Goal: Task Accomplishment & Management: Manage account settings

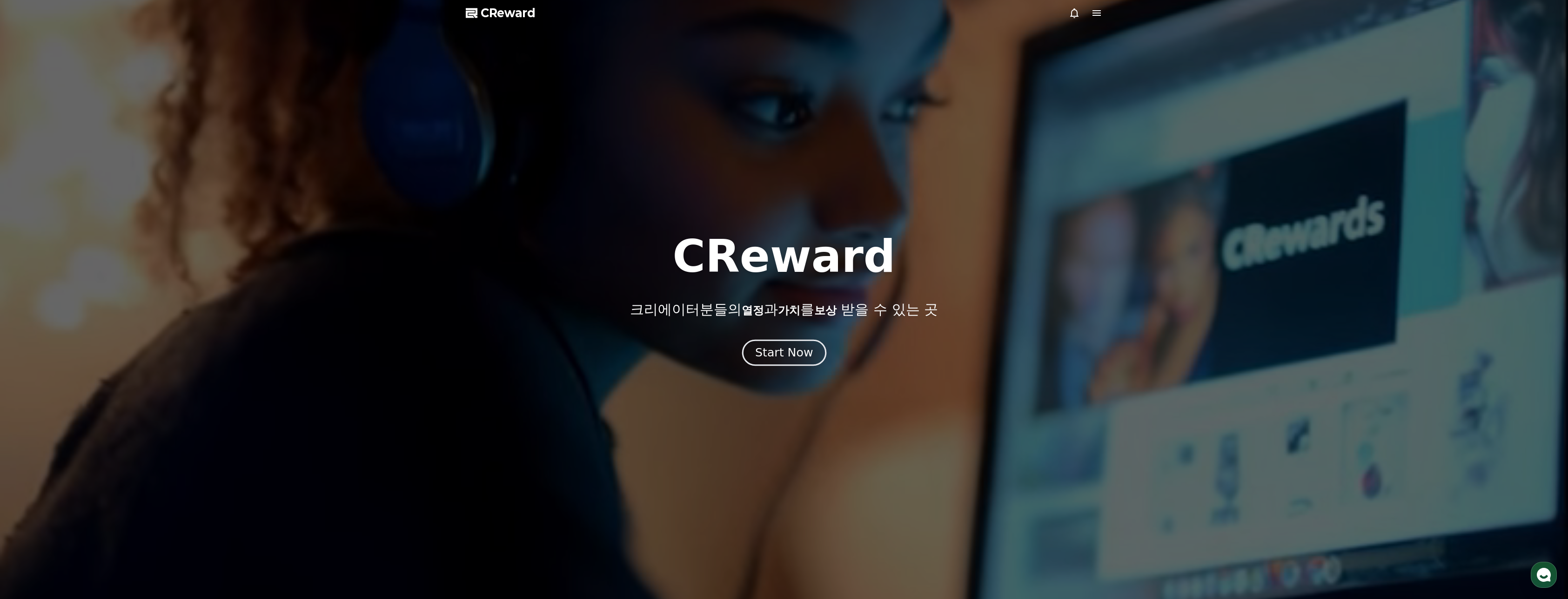
click at [781, 359] on div "Start Now" at bounding box center [784, 353] width 57 height 16
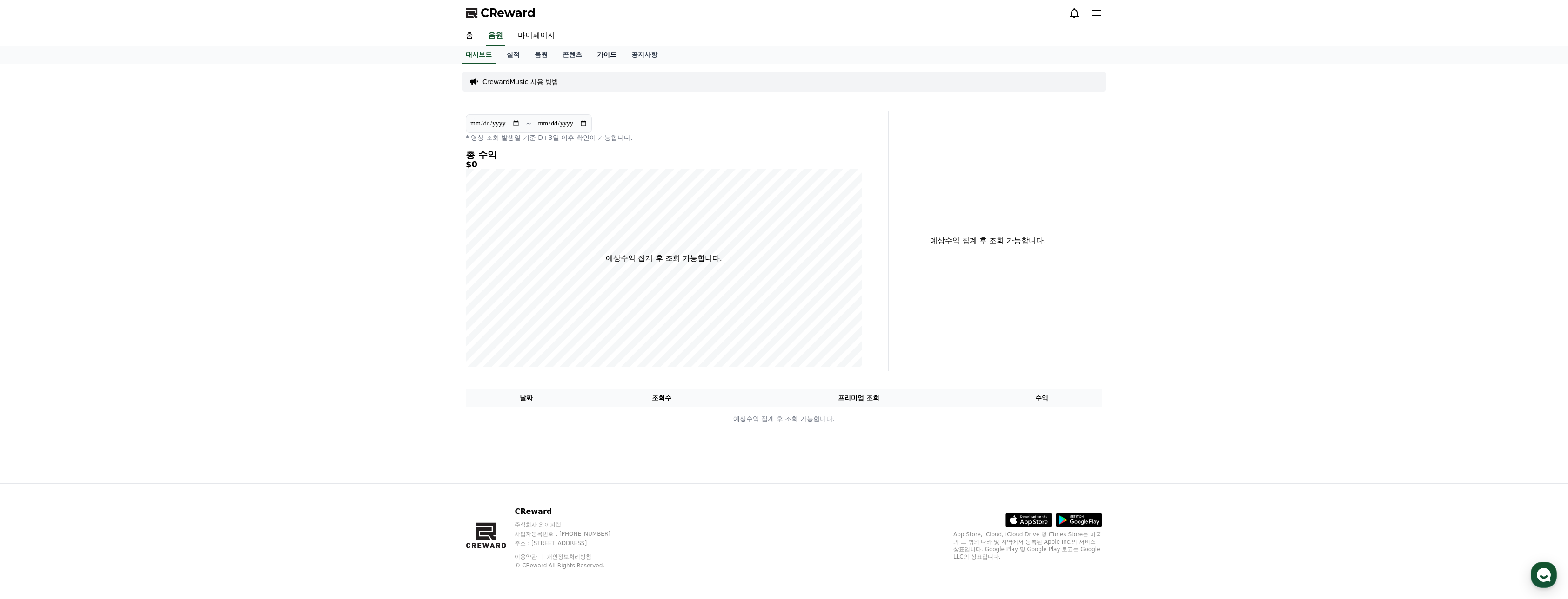
click at [592, 59] on link "가이드" at bounding box center [607, 55] width 35 height 18
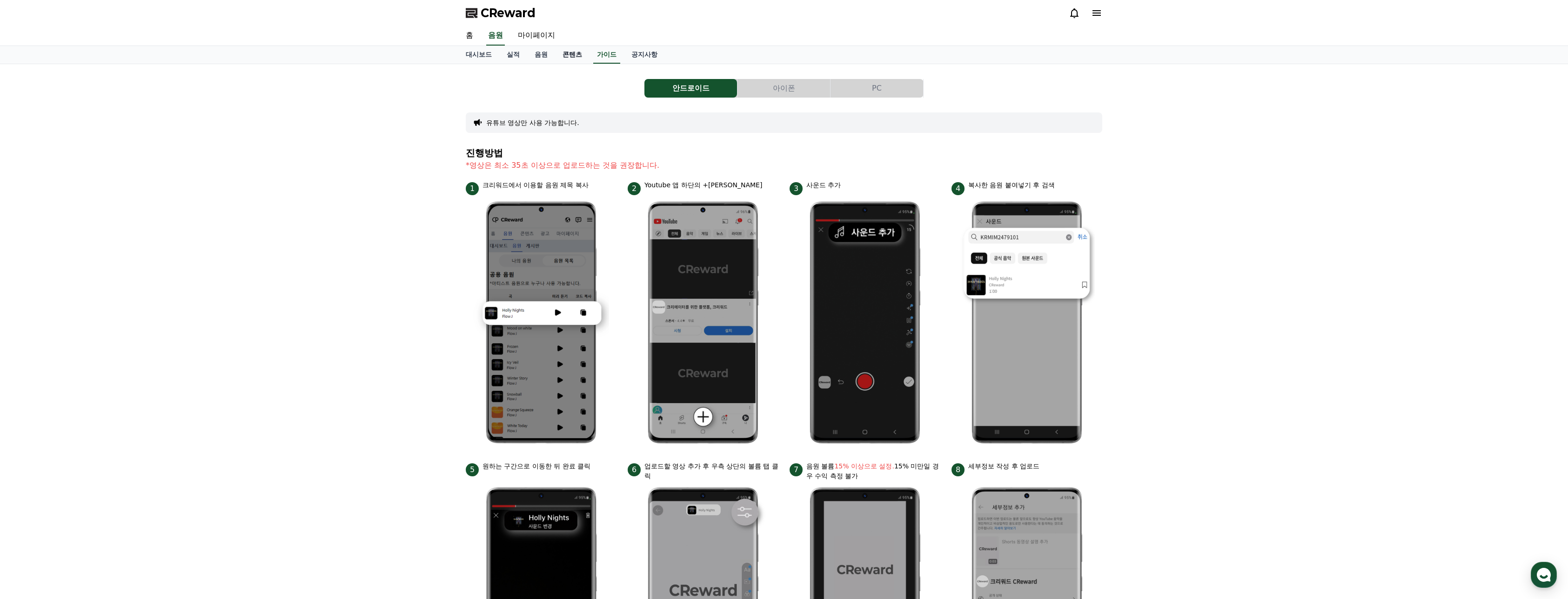
click at [584, 57] on link "콘텐츠" at bounding box center [572, 55] width 35 height 18
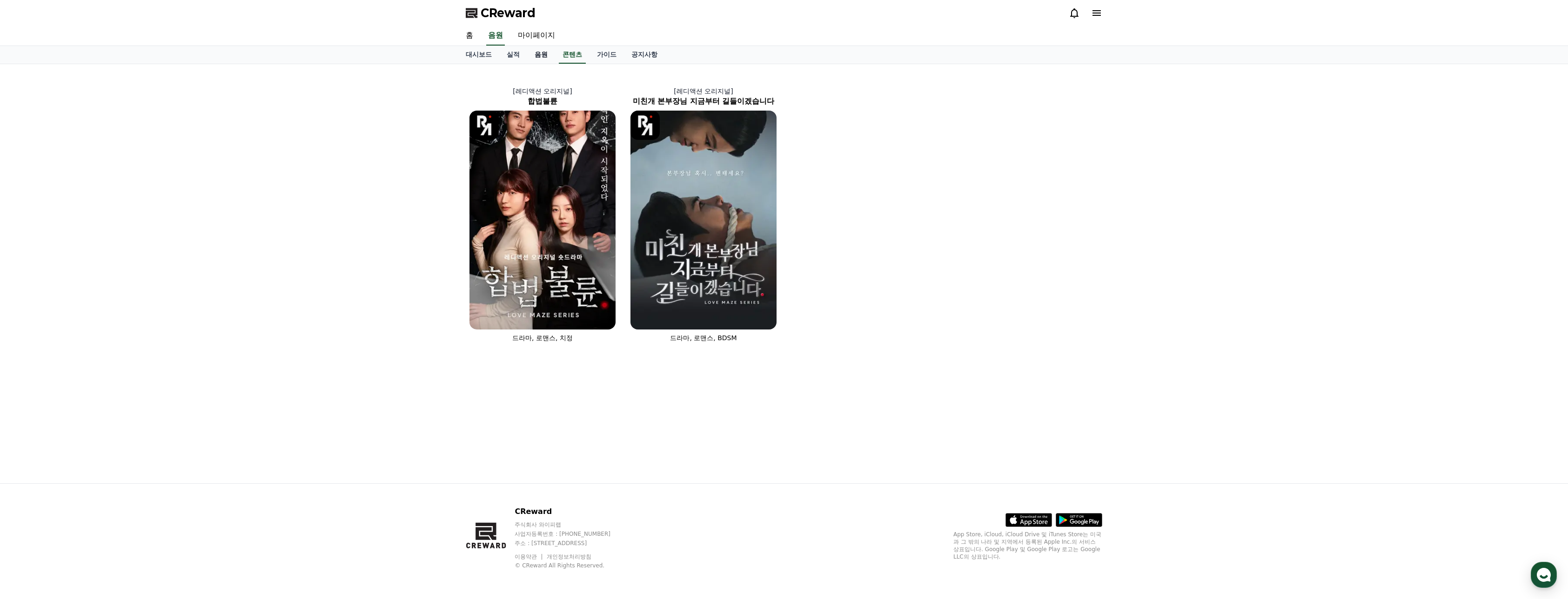
click at [542, 55] on link "음원" at bounding box center [541, 55] width 28 height 18
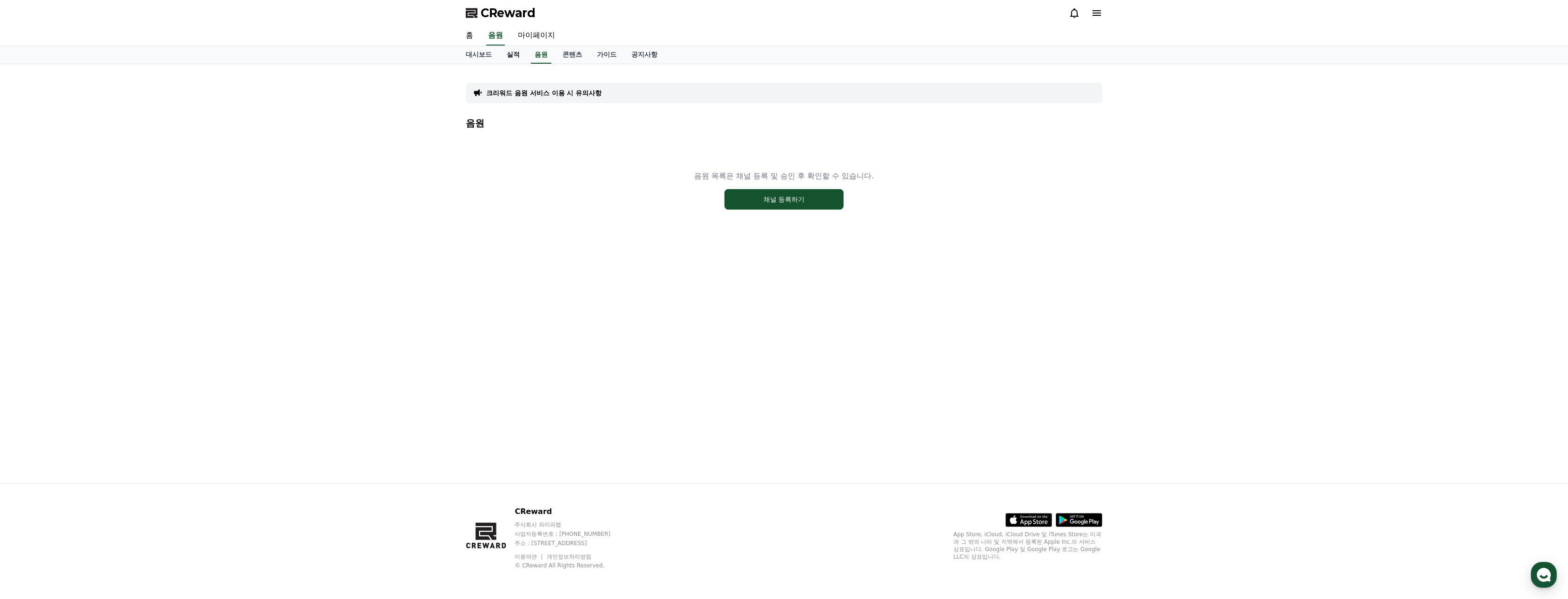
click at [519, 53] on link "실적" at bounding box center [513, 55] width 28 height 18
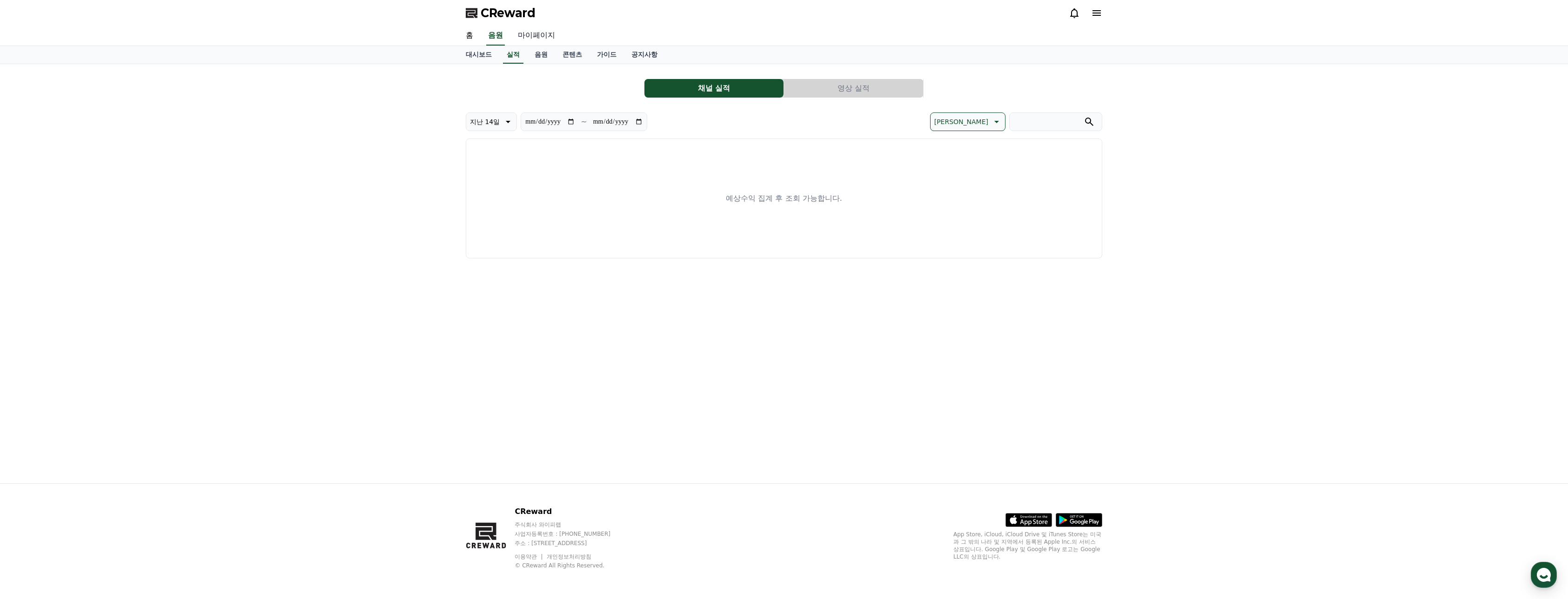
click at [552, 38] on link "마이페이지" at bounding box center [537, 36] width 52 height 20
select select "**********"
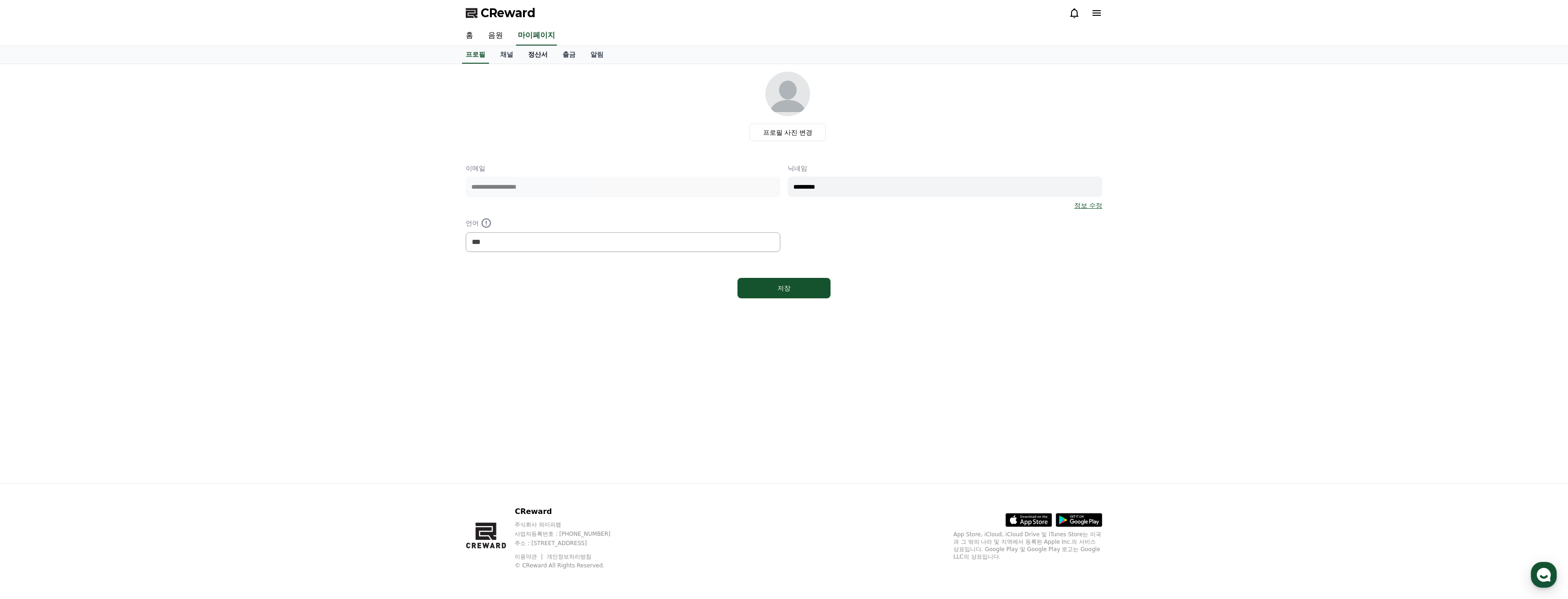
click at [521, 54] on link "정산서" at bounding box center [537, 55] width 35 height 18
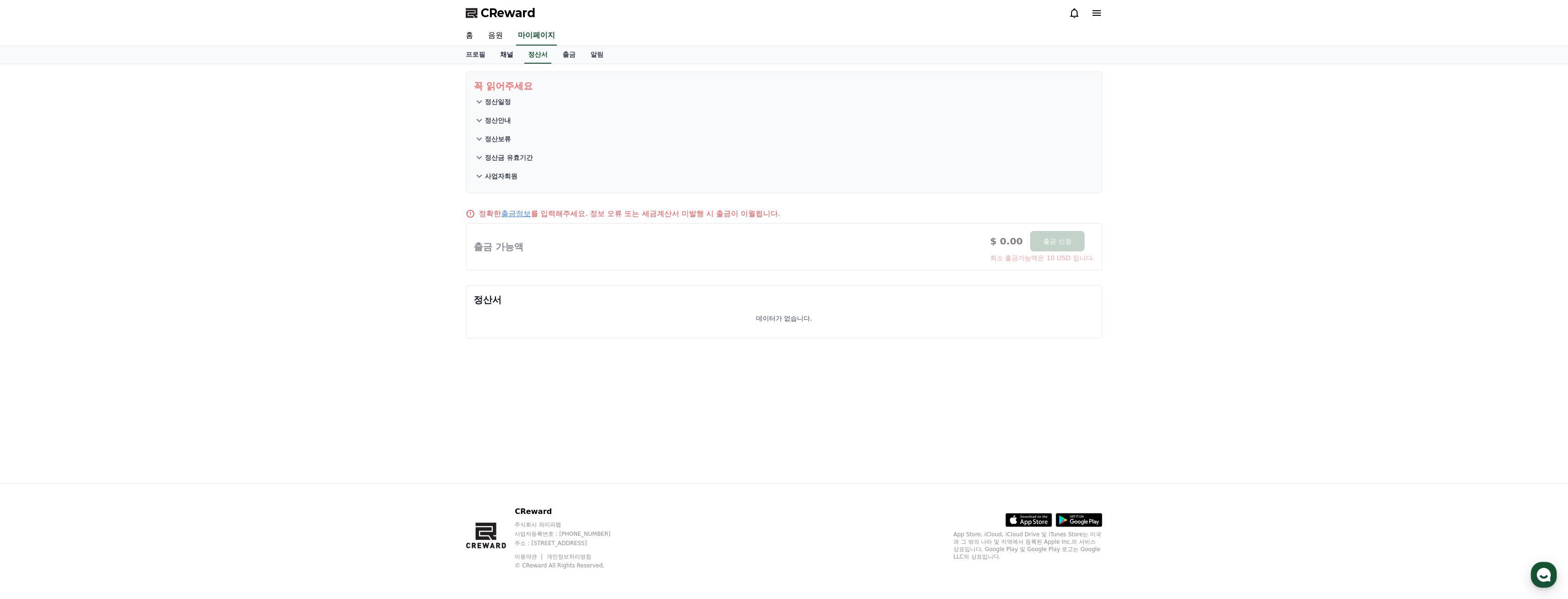
click at [508, 56] on link "채널" at bounding box center [506, 55] width 28 height 18
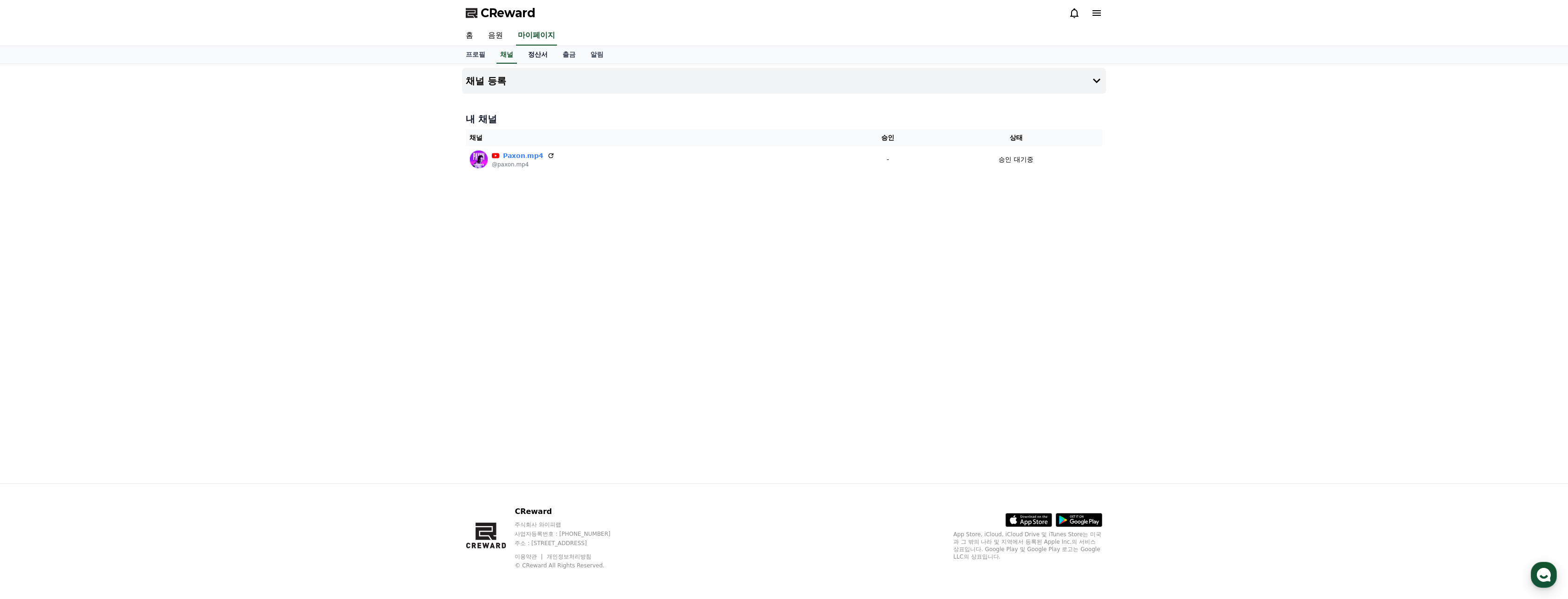
click at [554, 56] on link "정산서" at bounding box center [537, 55] width 35 height 18
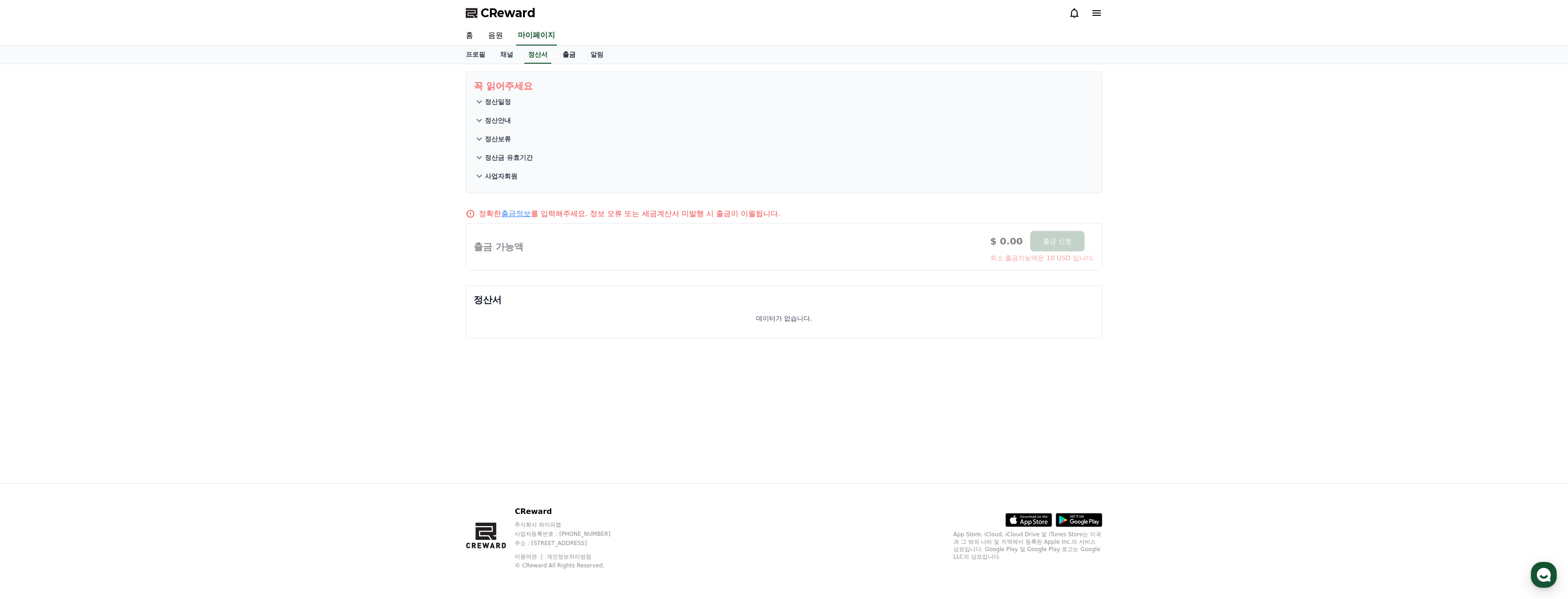
click at [580, 55] on link "출금" at bounding box center [569, 55] width 28 height 18
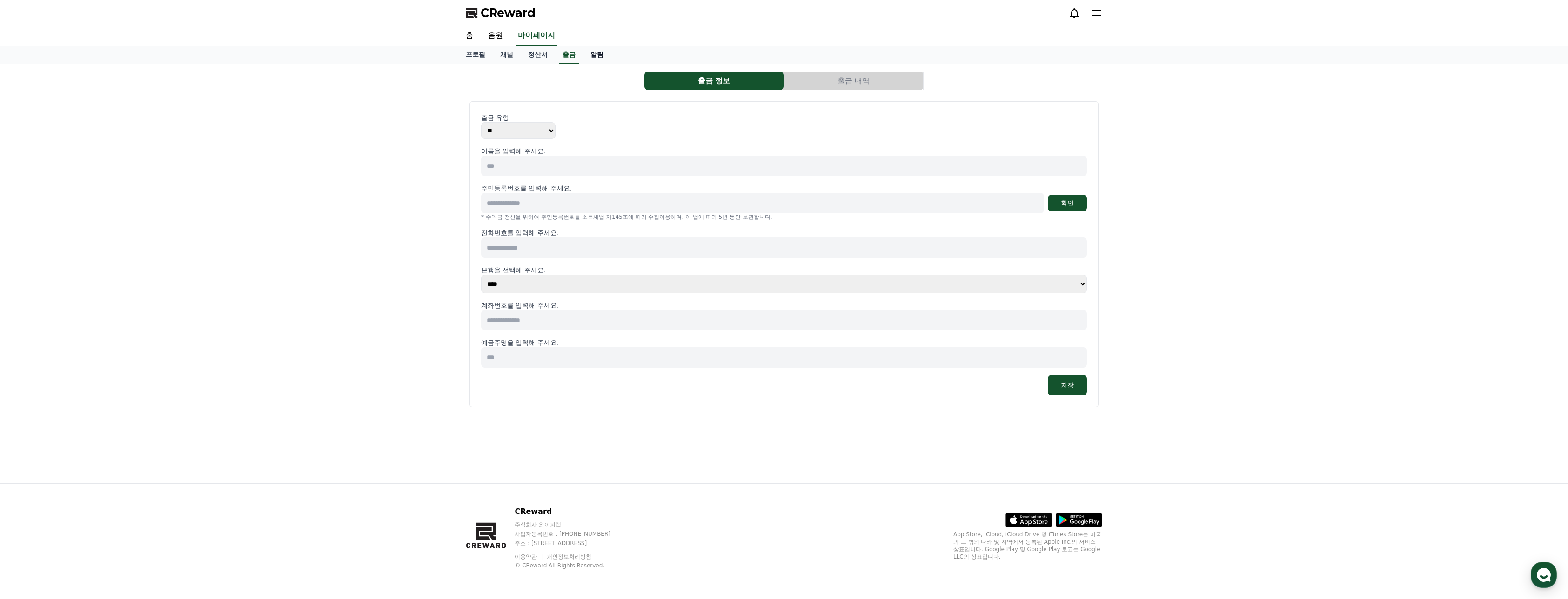
click at [590, 55] on link "알림" at bounding box center [597, 55] width 28 height 18
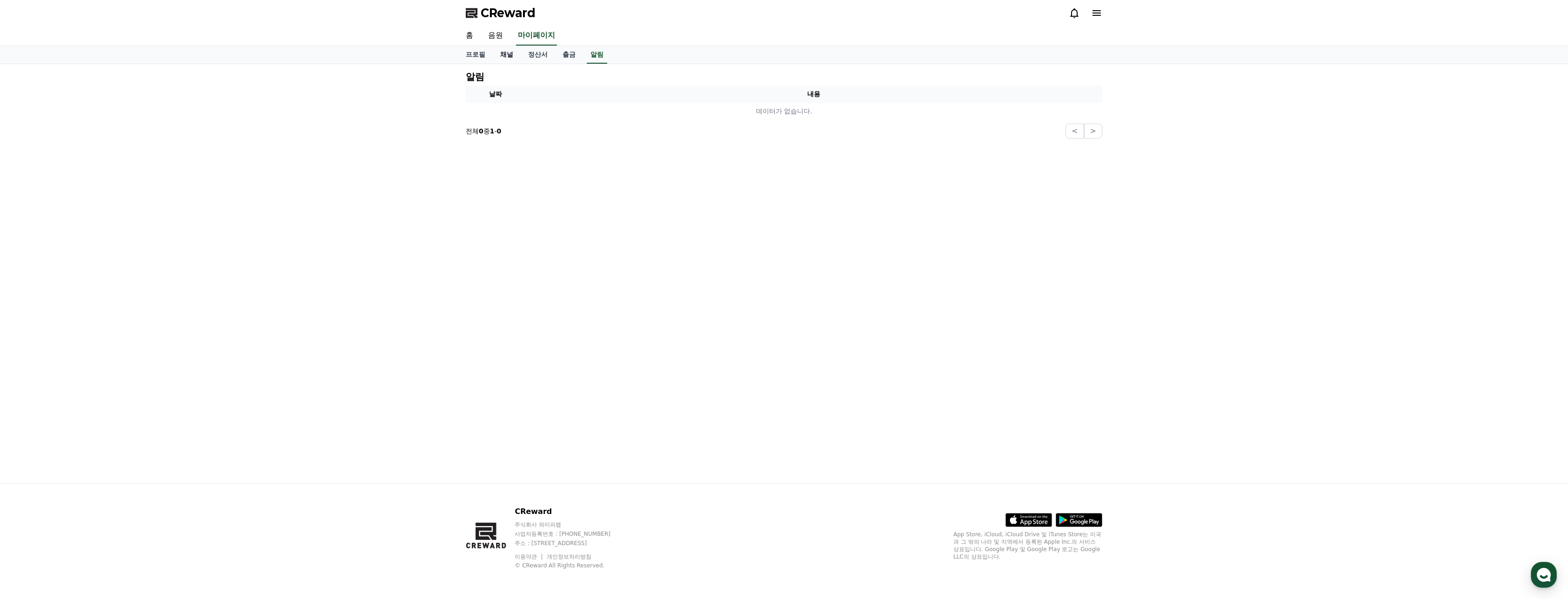
click at [507, 56] on link "채널" at bounding box center [506, 55] width 28 height 18
